Goal: Transaction & Acquisition: Purchase product/service

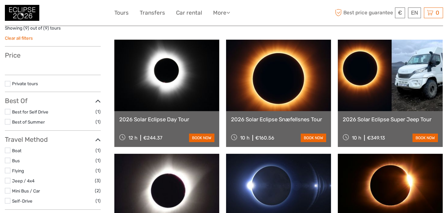
scroll to position [97, 0]
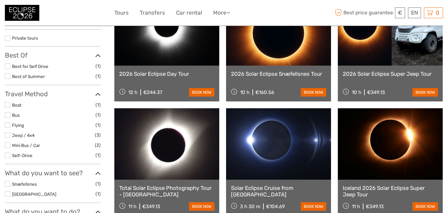
select select
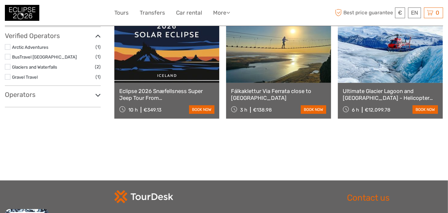
scroll to position [325, 0]
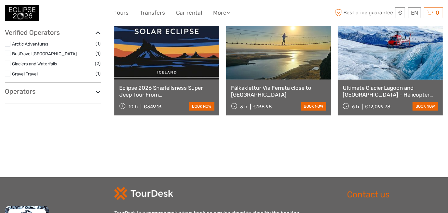
click at [96, 92] on icon at bounding box center [98, 91] width 6 height 9
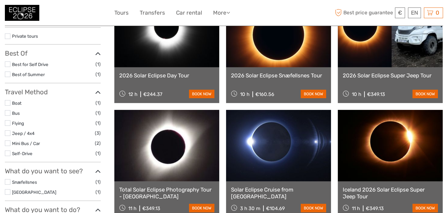
scroll to position [130, 0]
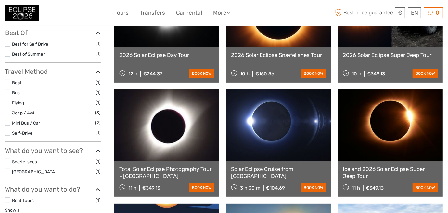
click at [8, 121] on label at bounding box center [8, 123] width 6 height 6
click at [0, 0] on input "checkbox" at bounding box center [0, 0] width 0 height 0
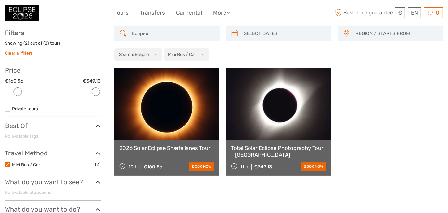
scroll to position [37, 0]
click at [198, 167] on link "book now" at bounding box center [201, 166] width 25 height 8
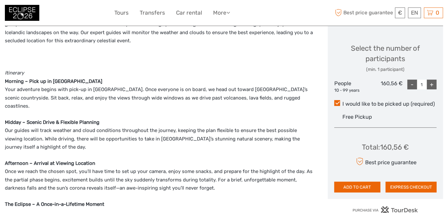
scroll to position [307, 0]
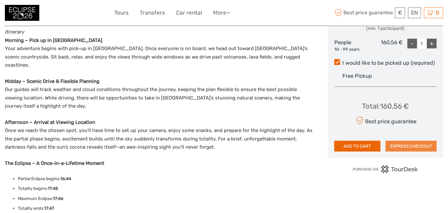
click at [394, 145] on button "EXPRESS CHECKOUT" at bounding box center [410, 146] width 51 height 11
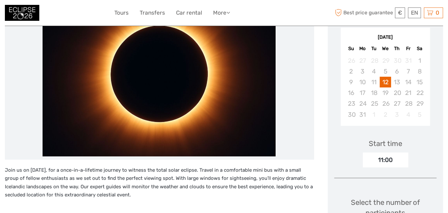
scroll to position [15, 0]
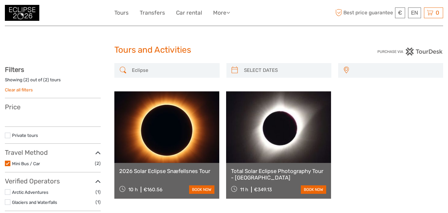
select select
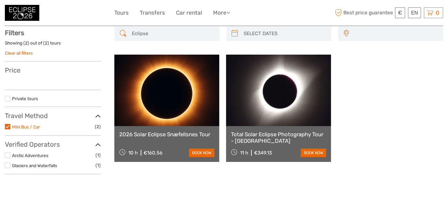
select select
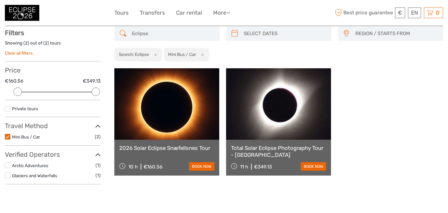
click at [8, 135] on label at bounding box center [8, 137] width 6 height 6
click at [0, 0] on input "checkbox" at bounding box center [0, 0] width 0 height 0
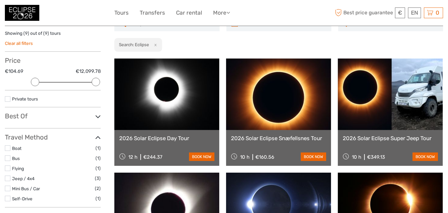
scroll to position [97, 0]
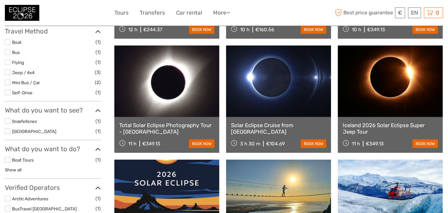
scroll to position [162, 0]
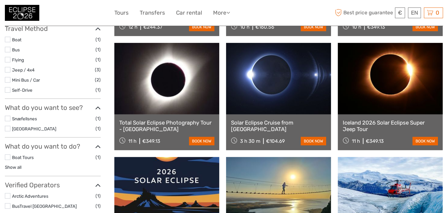
click at [268, 124] on link "Solar Eclipse Cruise from [GEOGRAPHIC_DATA]" at bounding box center [278, 125] width 95 height 13
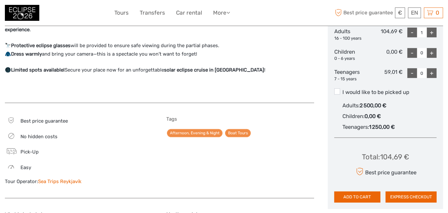
scroll to position [357, 0]
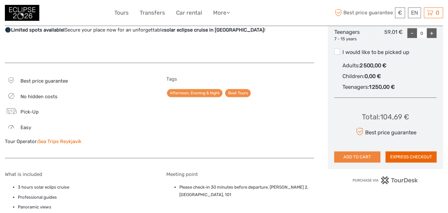
drag, startPoint x: 360, startPoint y: 157, endPoint x: 319, endPoint y: 106, distance: 65.6
click at [360, 155] on button "ADD TO CART" at bounding box center [357, 156] width 46 height 11
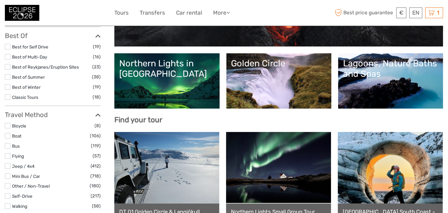
scroll to position [97, 0]
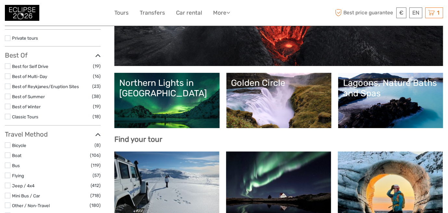
select select
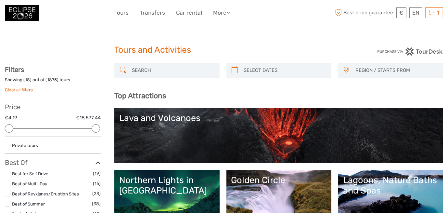
scroll to position [0, 0]
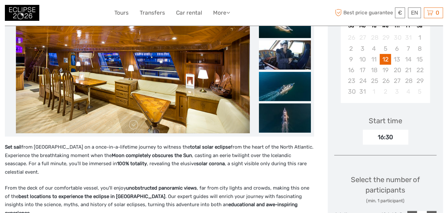
scroll to position [80, 0]
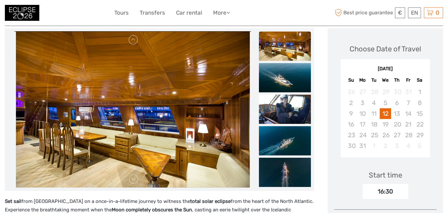
click at [126, 92] on img at bounding box center [133, 109] width 234 height 156
click at [101, 100] on img at bounding box center [133, 109] width 234 height 156
click at [283, 47] on img at bounding box center [285, 45] width 52 height 29
click at [275, 72] on img at bounding box center [285, 77] width 52 height 29
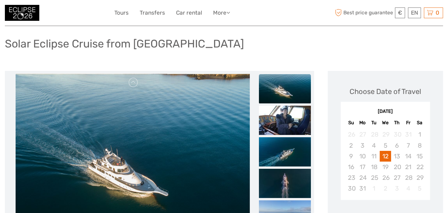
scroll to position [0, 0]
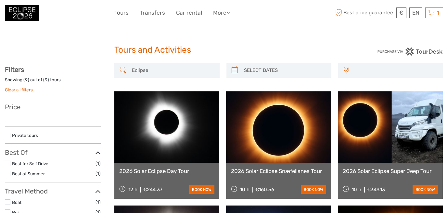
select select
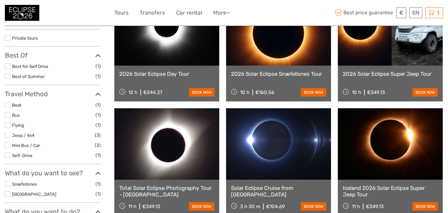
select select
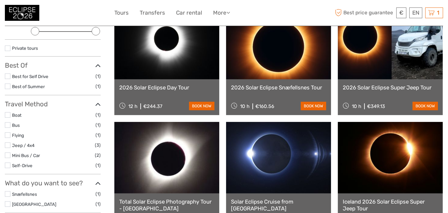
click at [6, 116] on label at bounding box center [8, 115] width 6 height 6
click at [0, 0] on input "checkbox" at bounding box center [0, 0] width 0 height 0
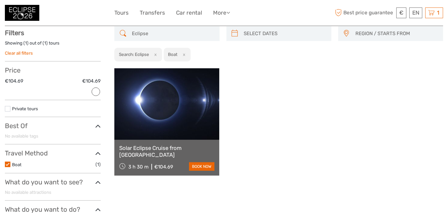
scroll to position [37, 0]
click at [171, 150] on link "Solar Eclipse Cruise from [GEOGRAPHIC_DATA]" at bounding box center [166, 150] width 95 height 13
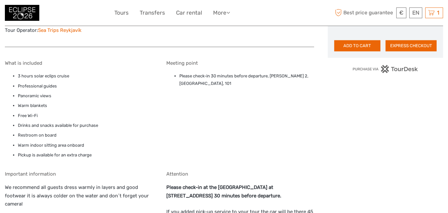
scroll to position [454, 0]
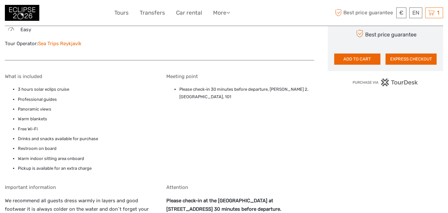
click at [63, 41] on link "Sea Trips Reykjavík" at bounding box center [59, 44] width 43 height 6
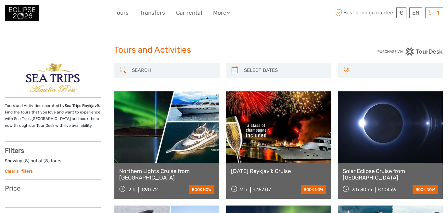
select select
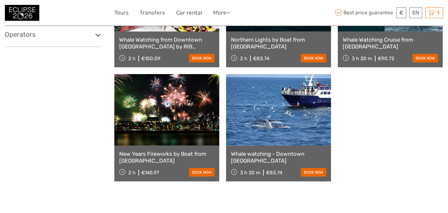
scroll to position [259, 0]
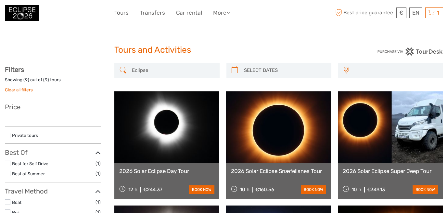
select select
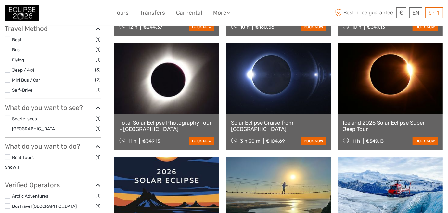
select select
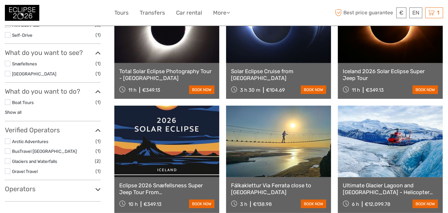
scroll to position [325, 0]
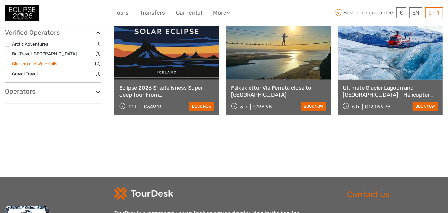
drag, startPoint x: 29, startPoint y: 62, endPoint x: 80, endPoint y: 81, distance: 53.9
click at [29, 63] on link "Glaciers and Waterfalls" at bounding box center [34, 63] width 45 height 5
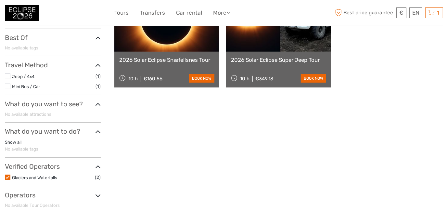
scroll to position [134, 0]
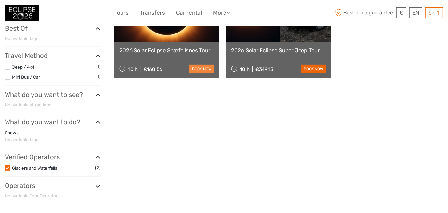
click at [193, 67] on link "book now" at bounding box center [201, 69] width 25 height 8
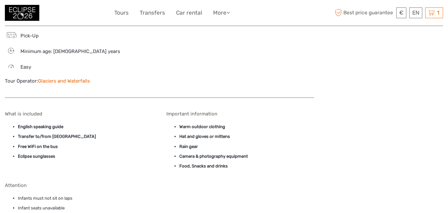
scroll to position [682, 0]
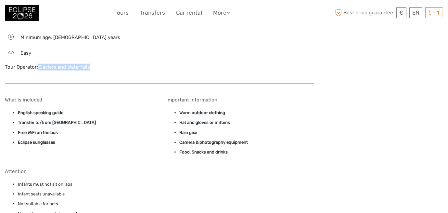
drag, startPoint x: 90, startPoint y: 59, endPoint x: 39, endPoint y: 61, distance: 51.0
click at [39, 64] on div "Tour Operator: Glaciers and Waterfalls" at bounding box center [79, 67] width 148 height 7
copy link "Glaciers and Waterfalls"
